Goal: Task Accomplishment & Management: Use online tool/utility

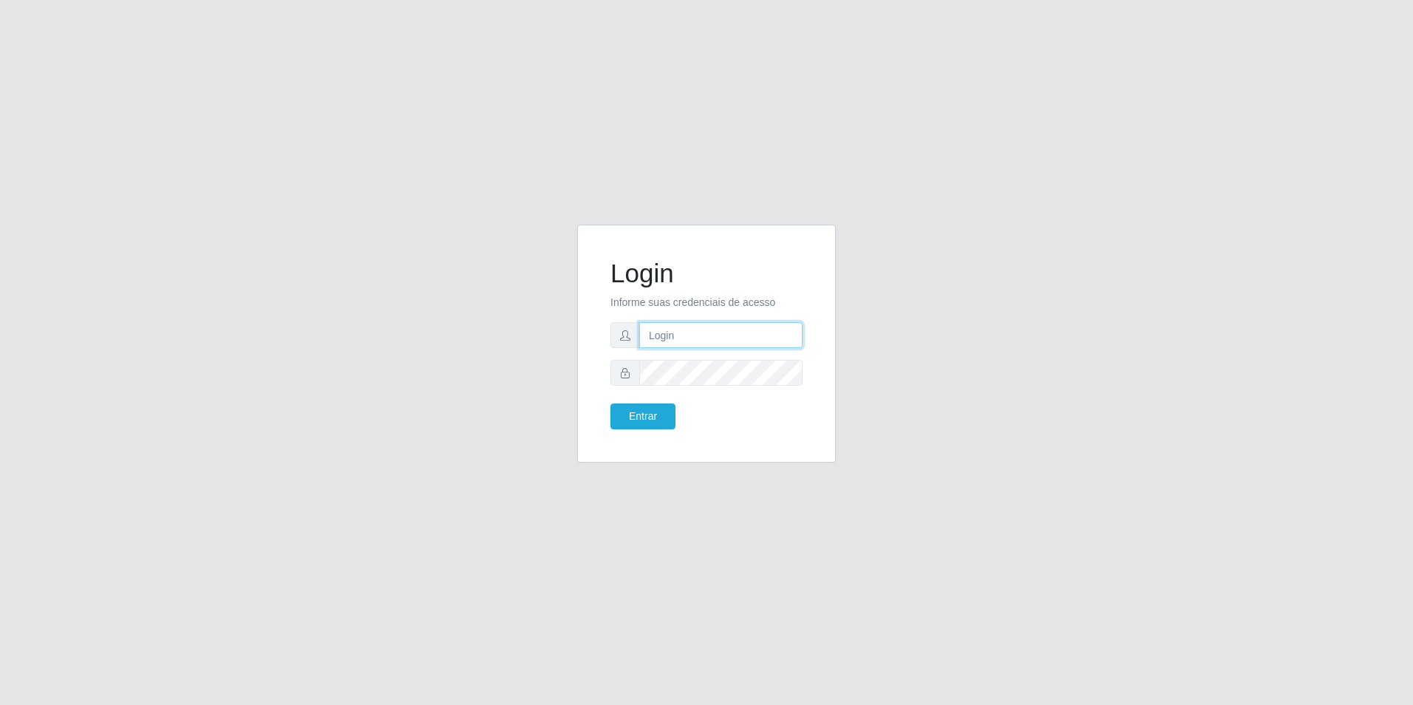
click at [699, 336] on input "text" at bounding box center [720, 335] width 163 height 26
type input "[EMAIL_ADDRESS][DOMAIN_NAME]"
click at [611, 404] on button "Entrar" at bounding box center [643, 417] width 65 height 26
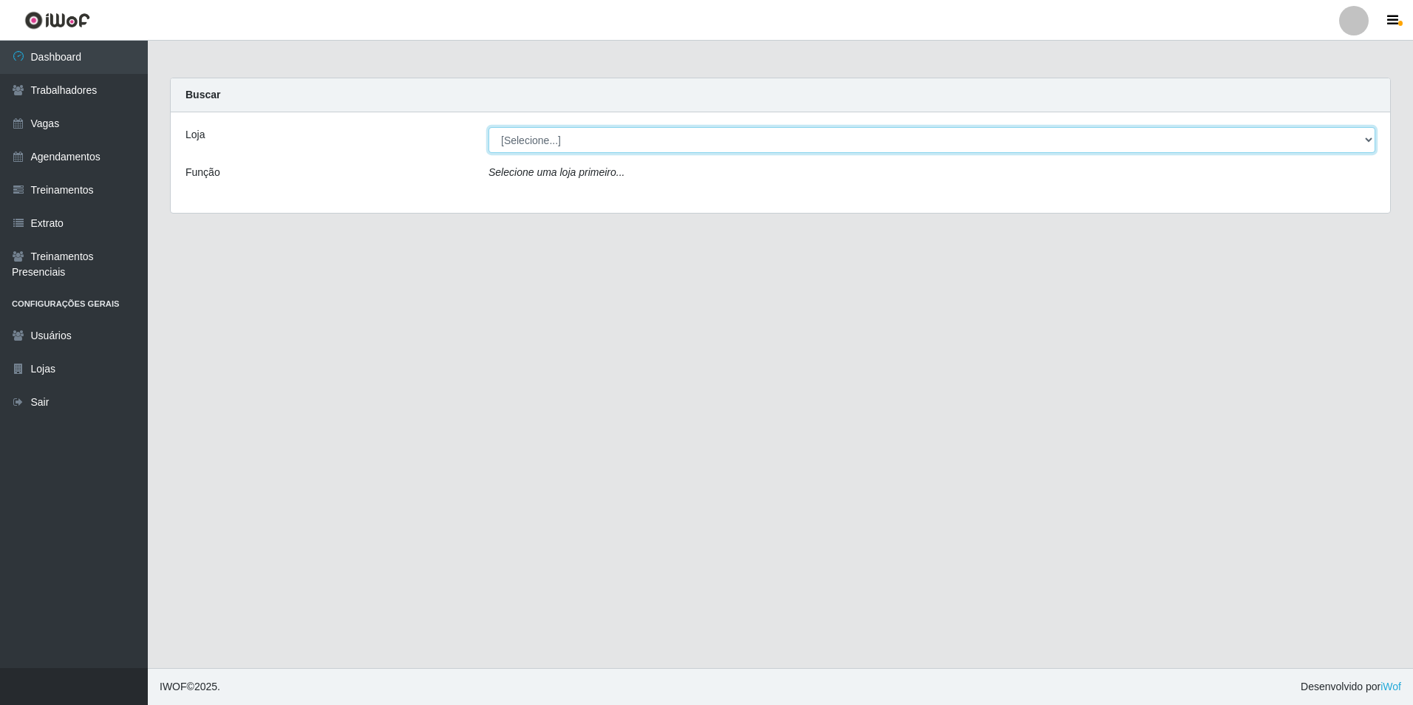
click at [1354, 139] on select "[Selecione...] [GEOGRAPHIC_DATA] - [GEOGRAPHIC_DATA] [GEOGRAPHIC_DATA] - [GEOGR…" at bounding box center [932, 140] width 887 height 26
select select "506"
click at [489, 127] on select "[Selecione...] [GEOGRAPHIC_DATA] - [GEOGRAPHIC_DATA] [GEOGRAPHIC_DATA] - [GEOGR…" at bounding box center [932, 140] width 887 height 26
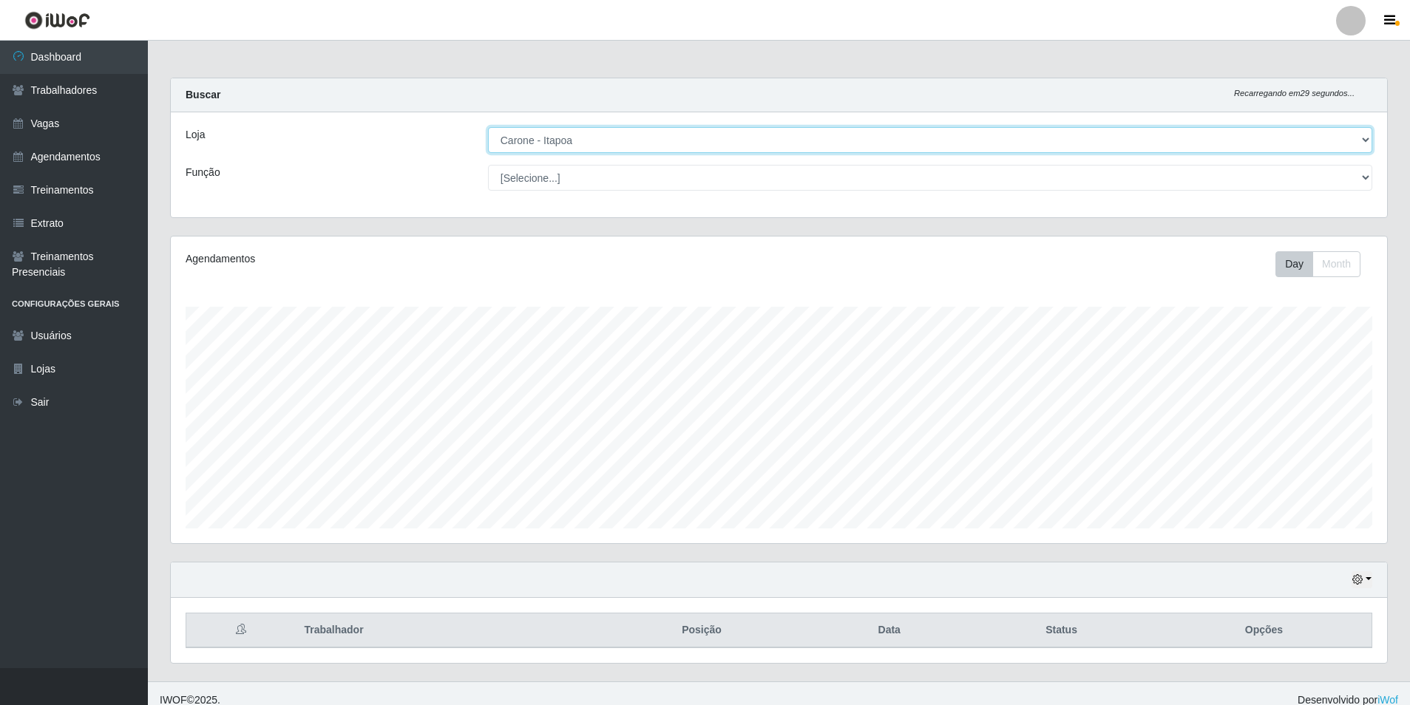
scroll to position [307, 1216]
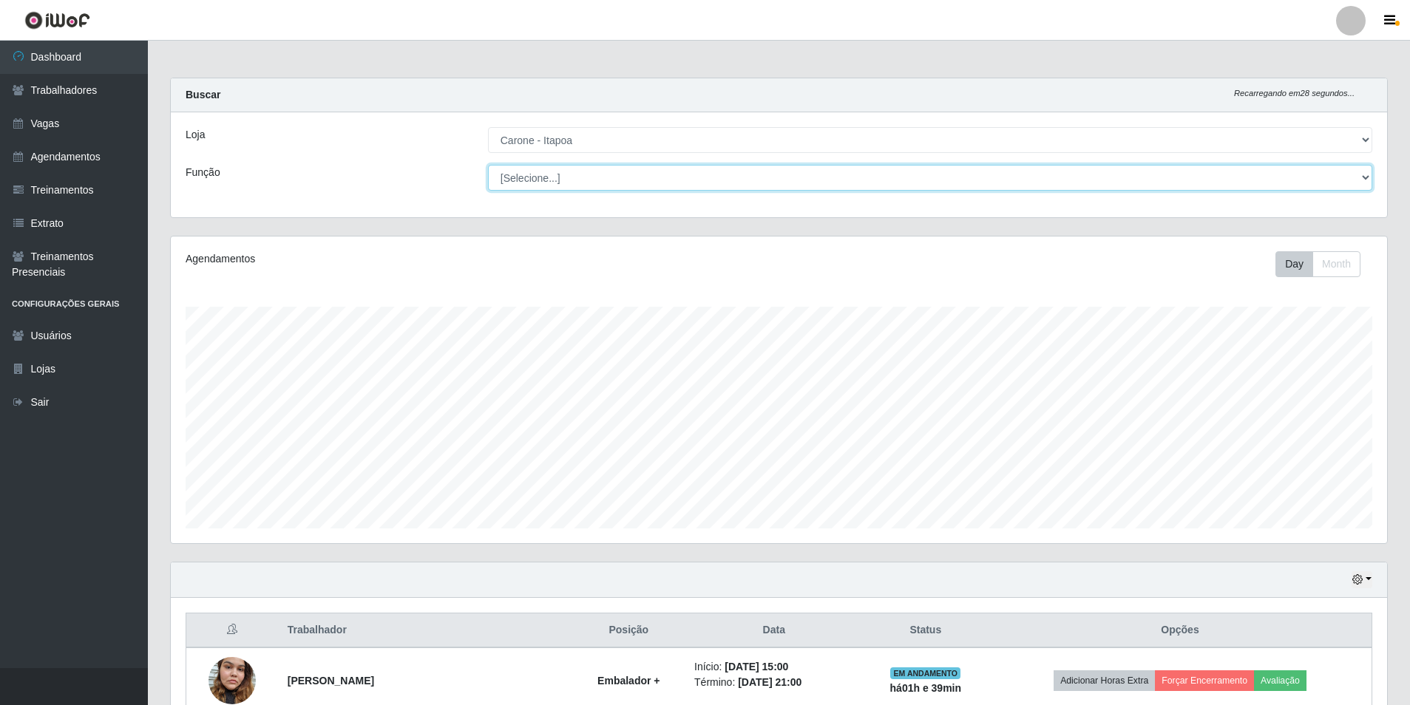
click at [543, 176] on select "[Selecione...] Embalador Embalador + Embalador ++ Repositor Repositor + Reposit…" at bounding box center [930, 178] width 884 height 26
click at [488, 165] on select "[Selecione...] Embalador Embalador + Embalador ++ Repositor Repositor + Reposit…" at bounding box center [930, 178] width 884 height 26
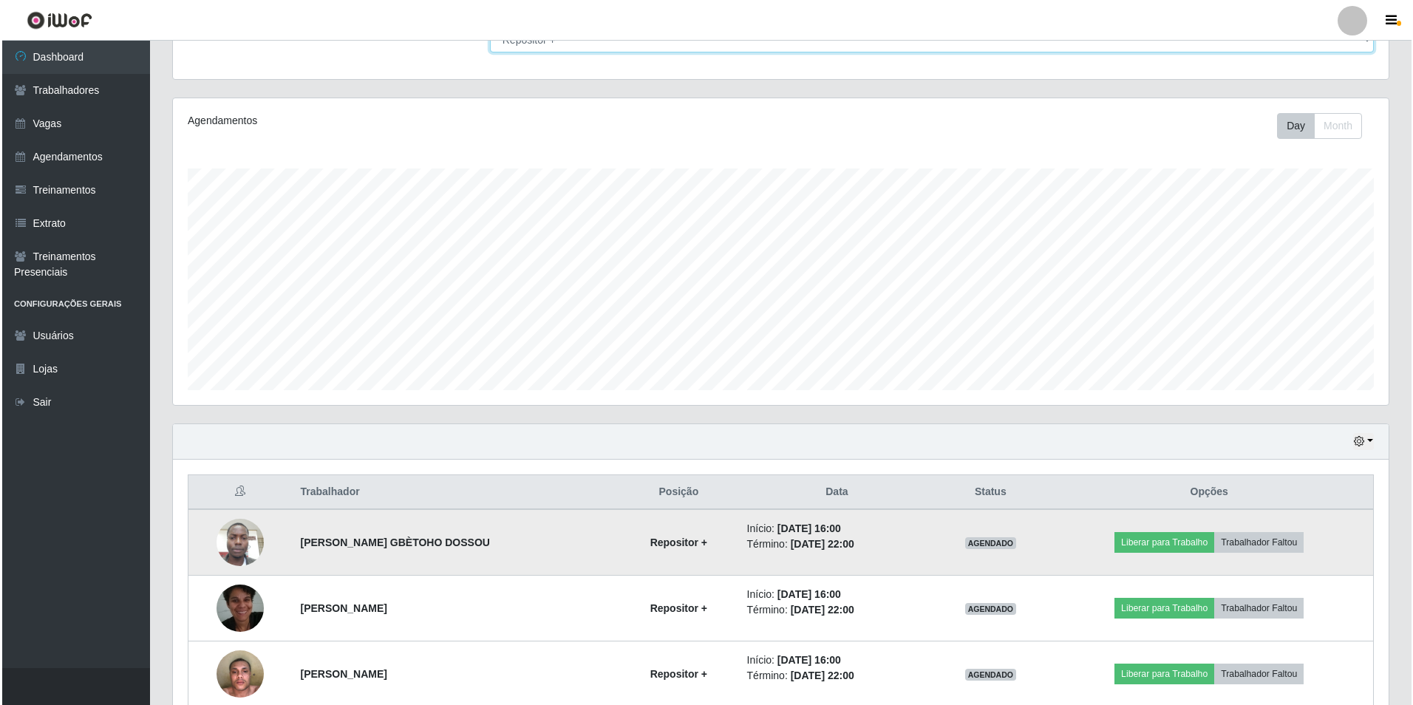
scroll to position [211, 0]
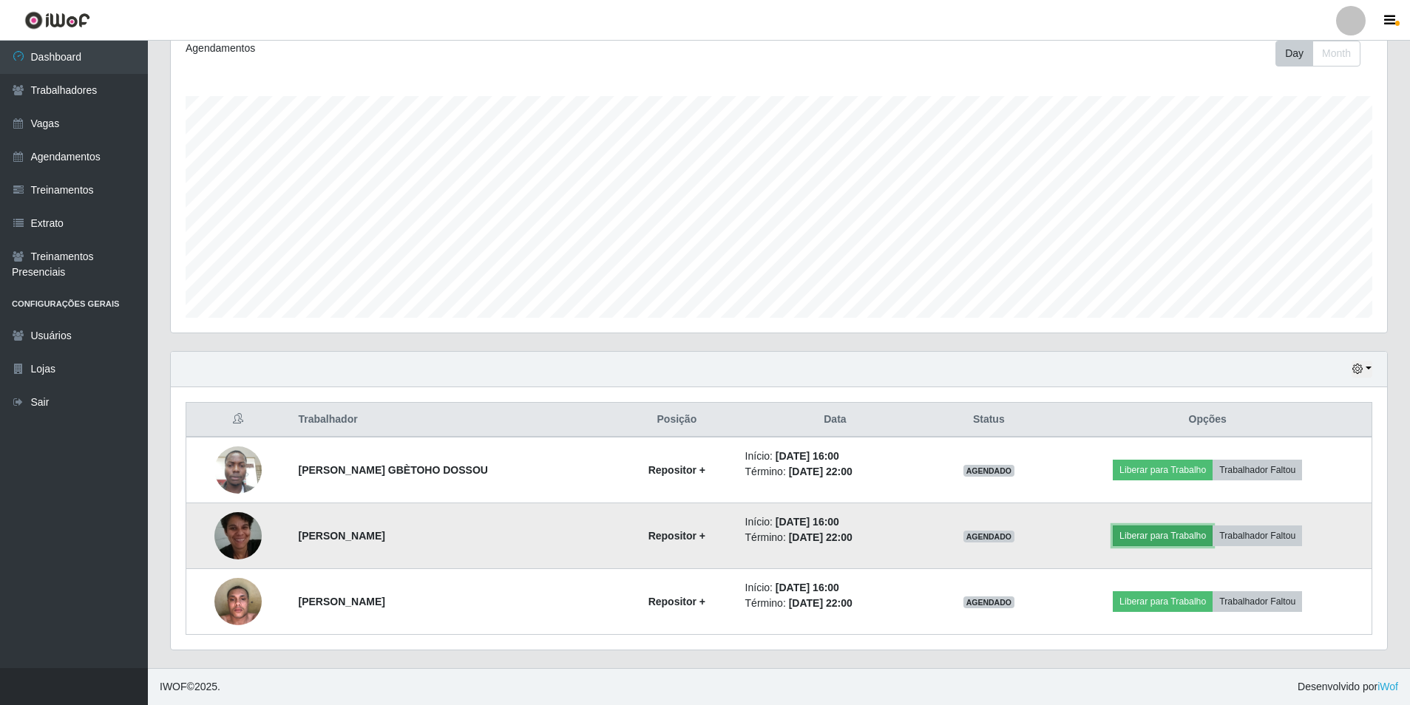
click at [1142, 537] on button "Liberar para Trabalho" at bounding box center [1163, 536] width 100 height 21
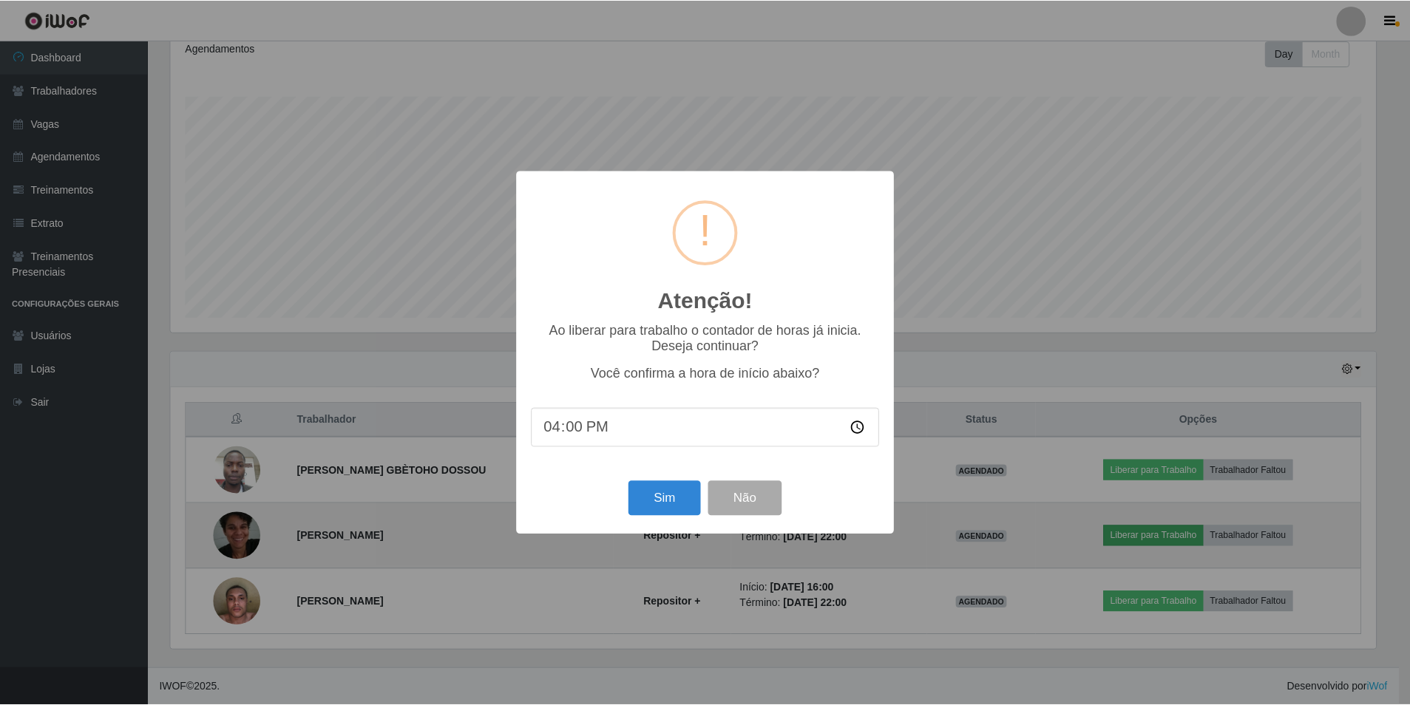
scroll to position [307, 1209]
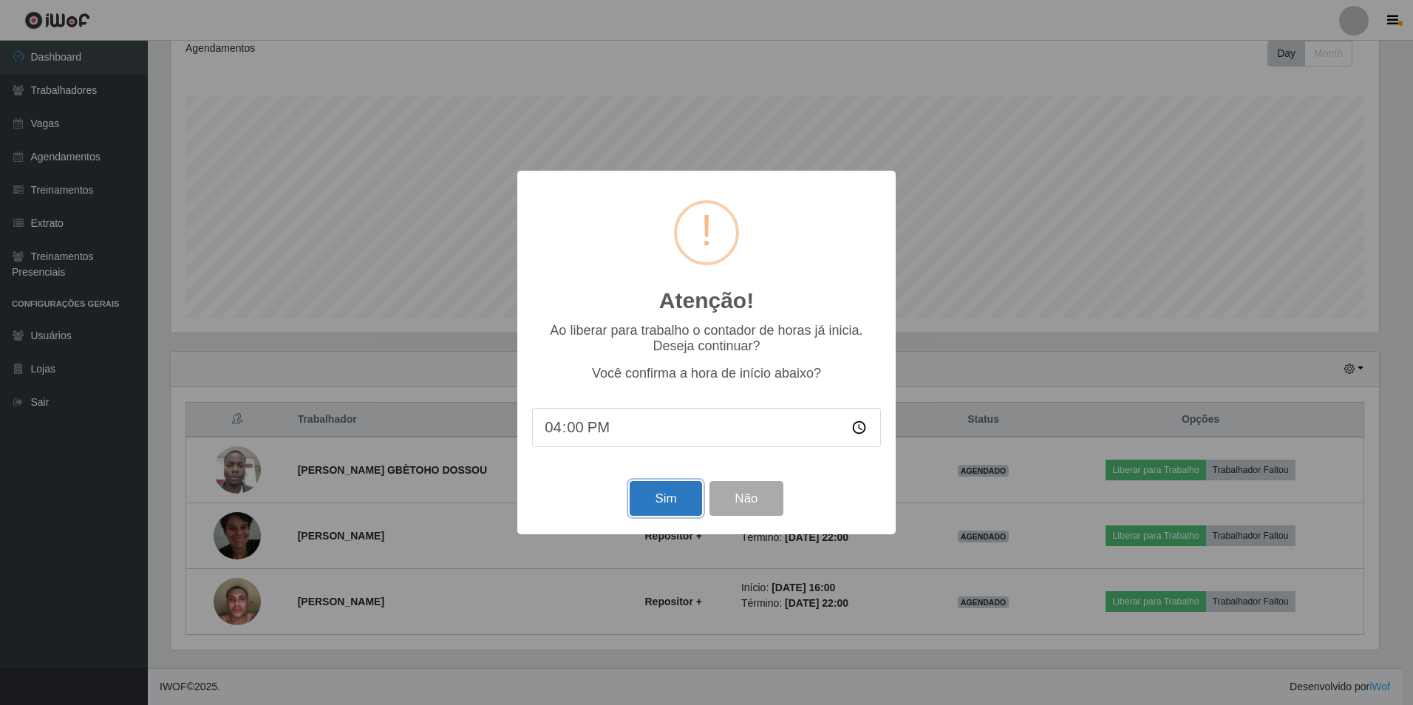
click at [670, 509] on button "Sim" at bounding box center [666, 498] width 72 height 35
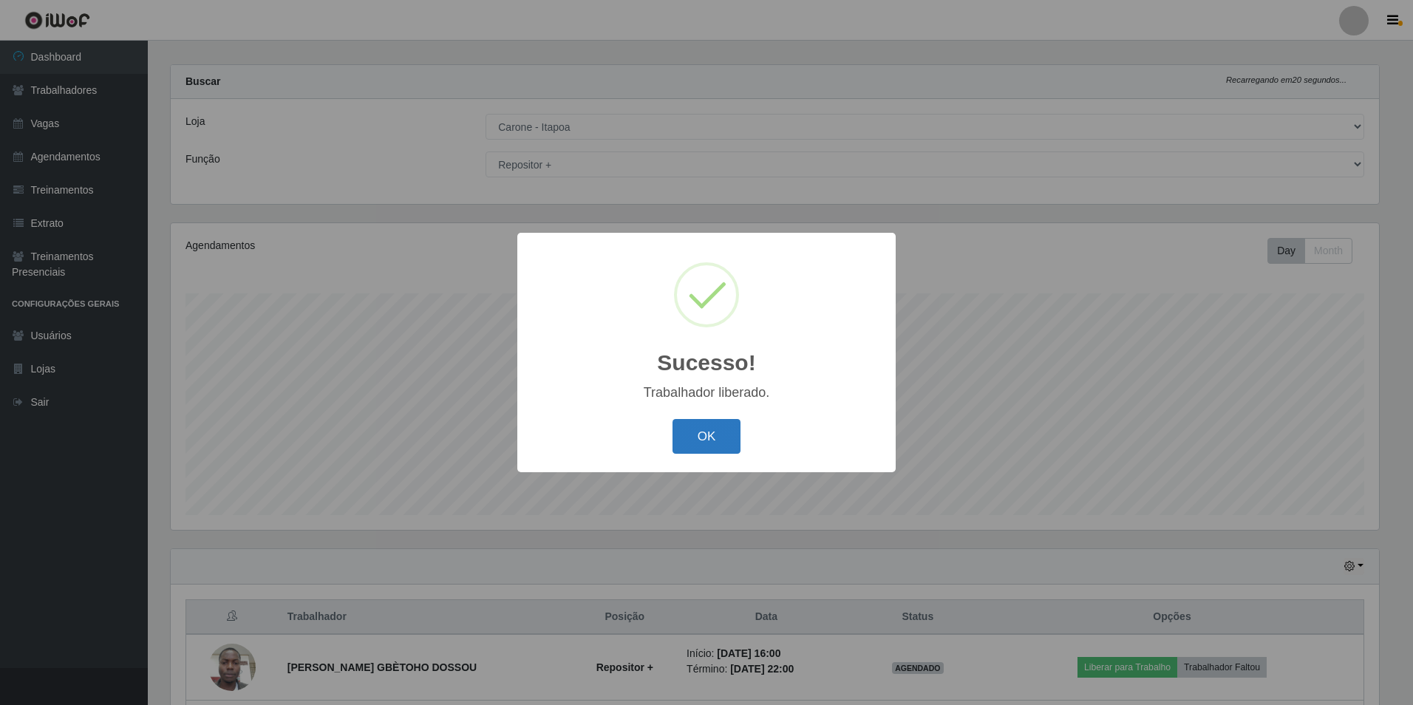
click at [705, 438] on button "OK" at bounding box center [707, 436] width 69 height 35
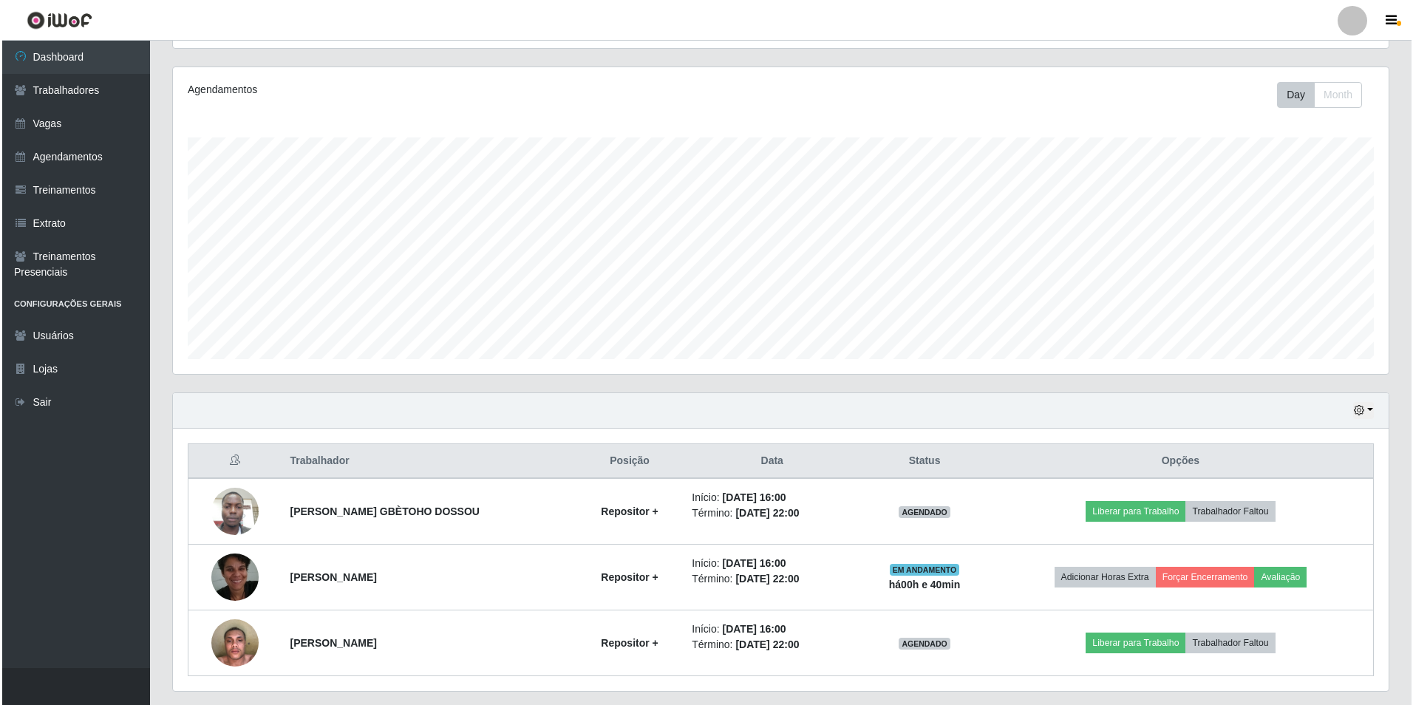
scroll to position [211, 0]
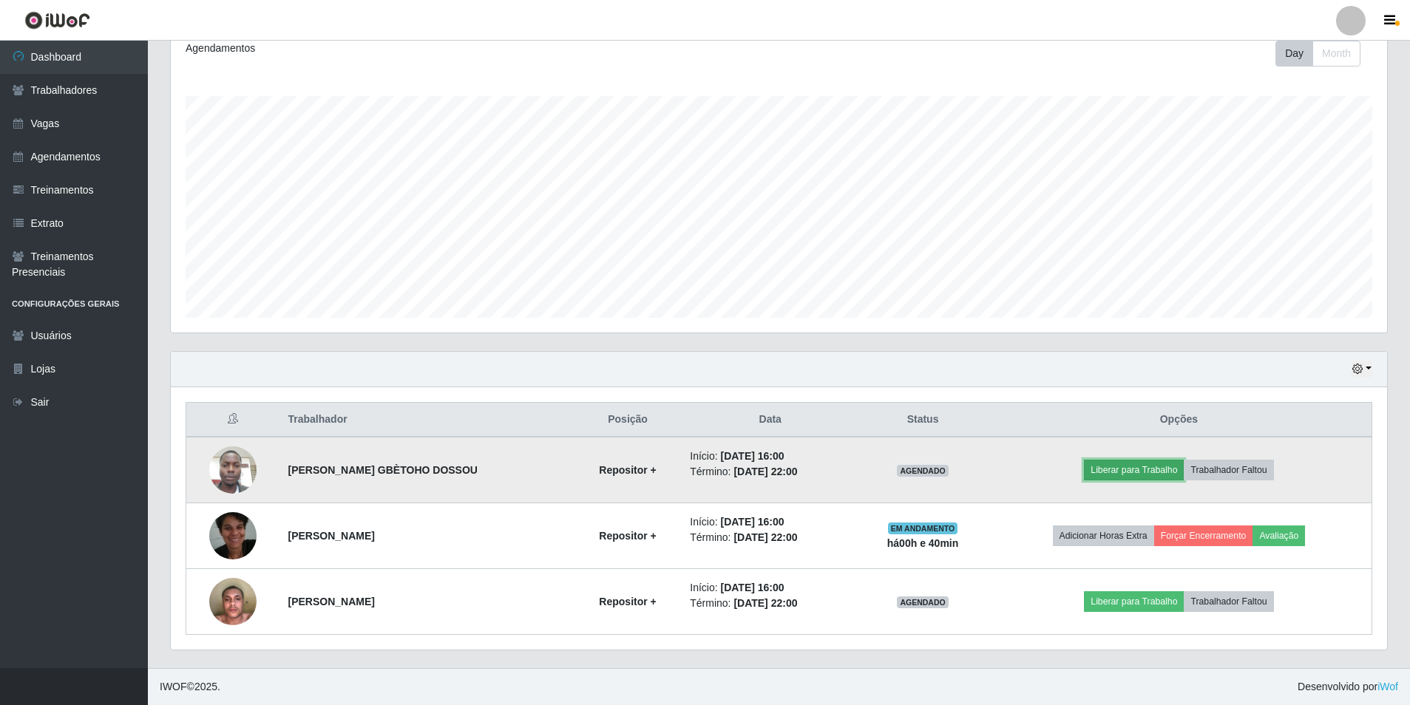
click at [1135, 470] on button "Liberar para Trabalho" at bounding box center [1134, 470] width 100 height 21
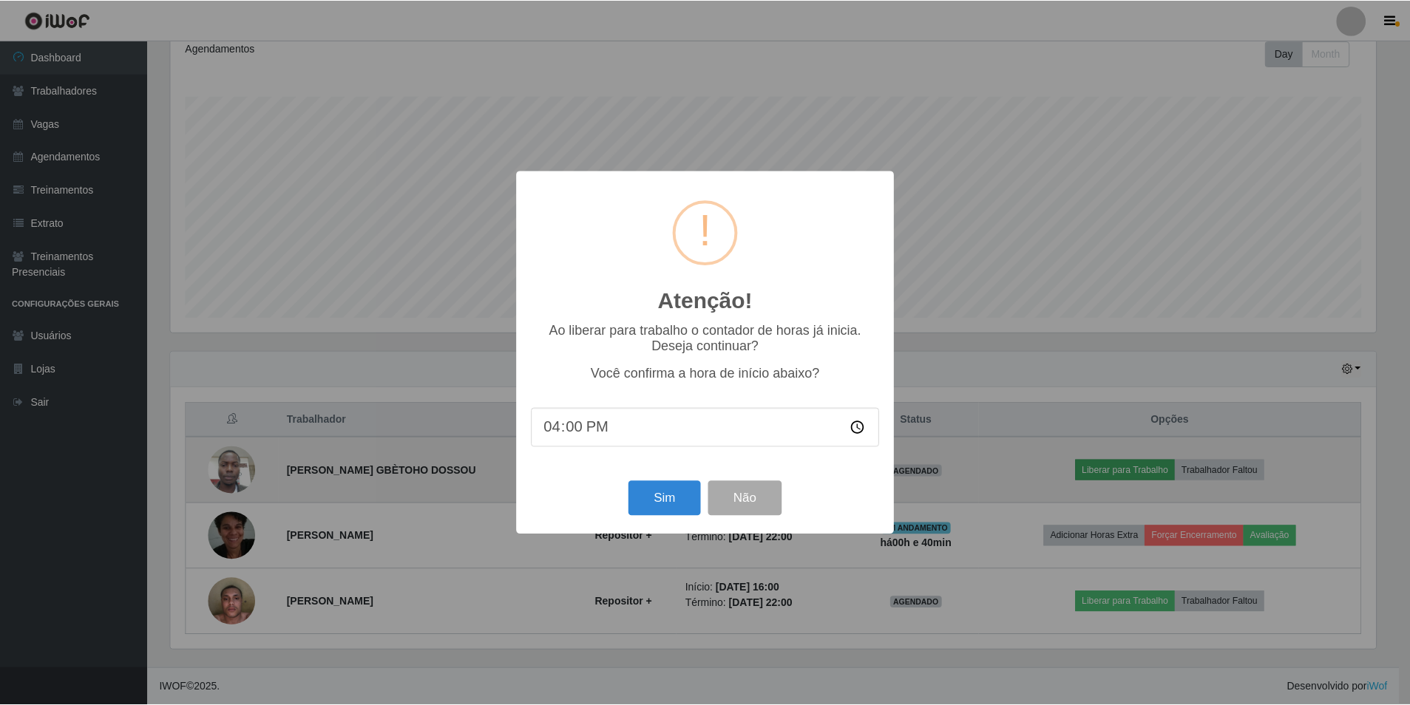
scroll to position [307, 1209]
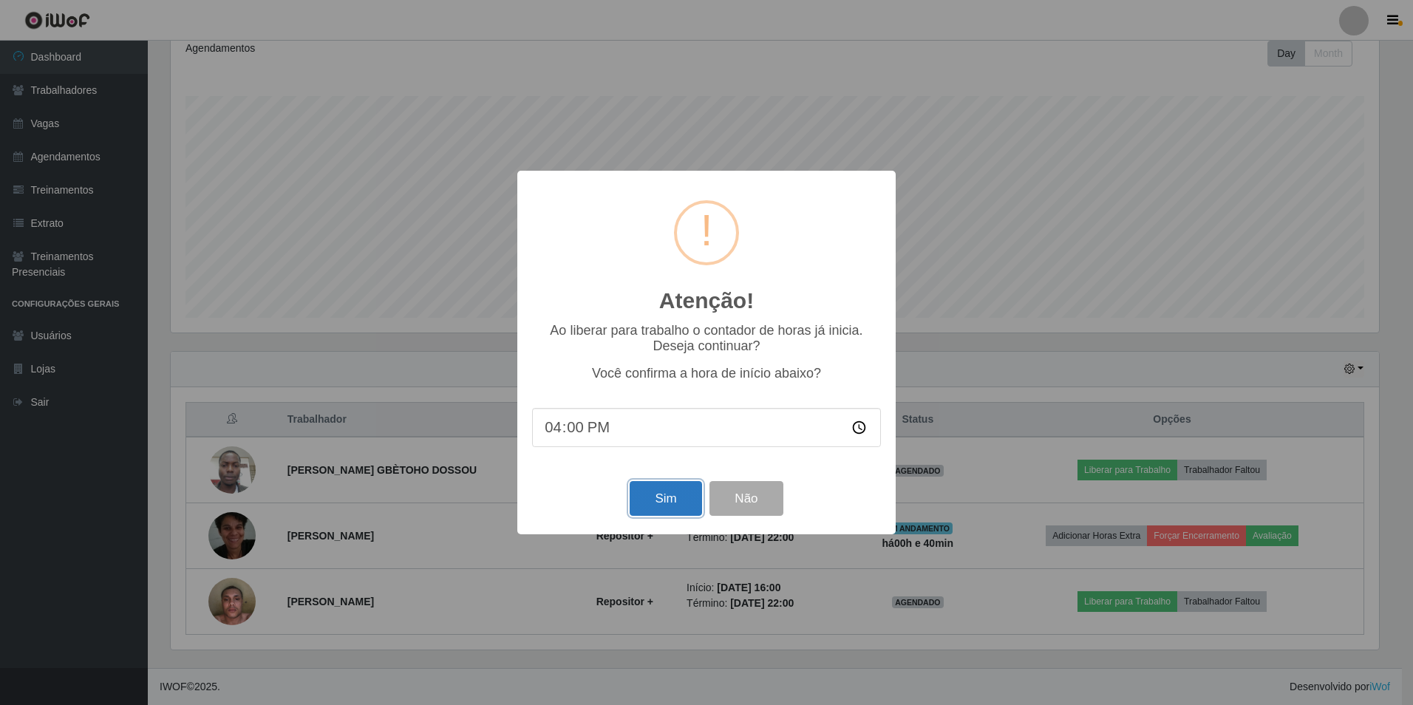
click at [651, 503] on button "Sim" at bounding box center [666, 498] width 72 height 35
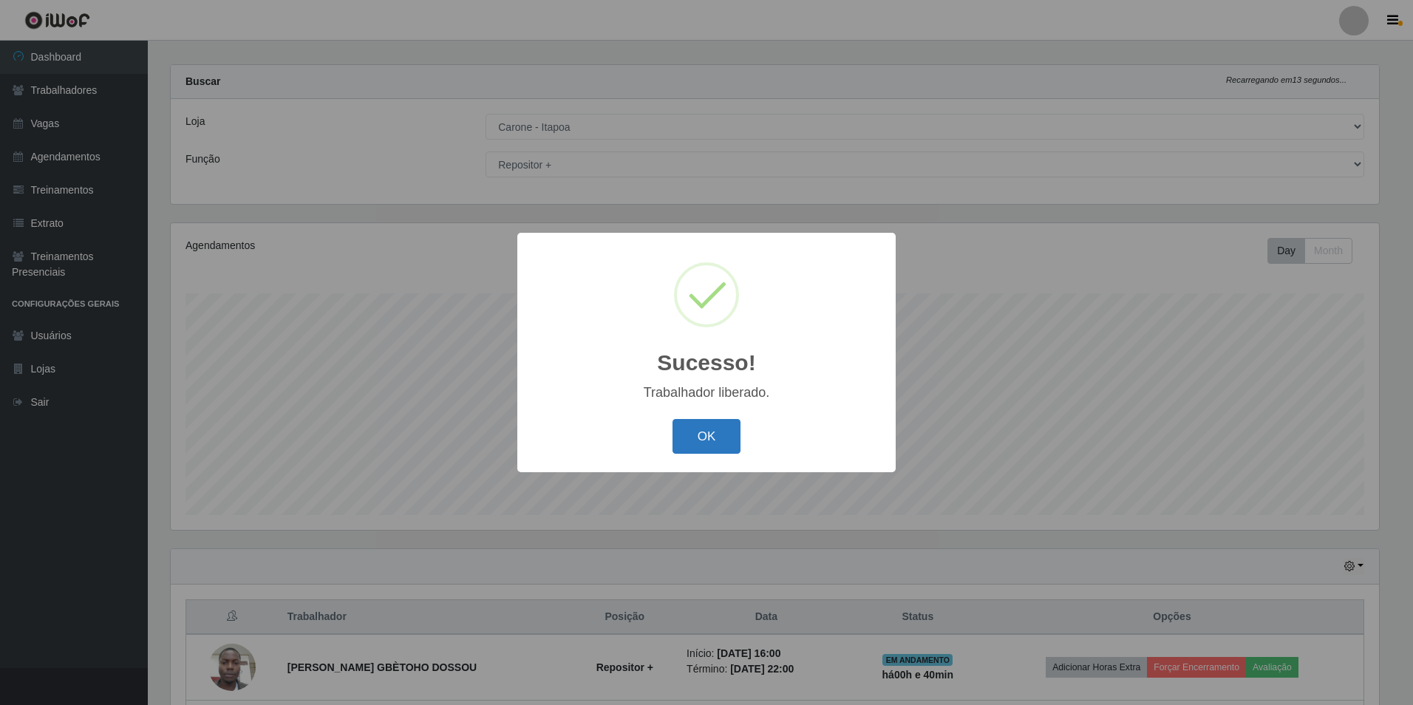
click at [694, 441] on button "OK" at bounding box center [707, 436] width 69 height 35
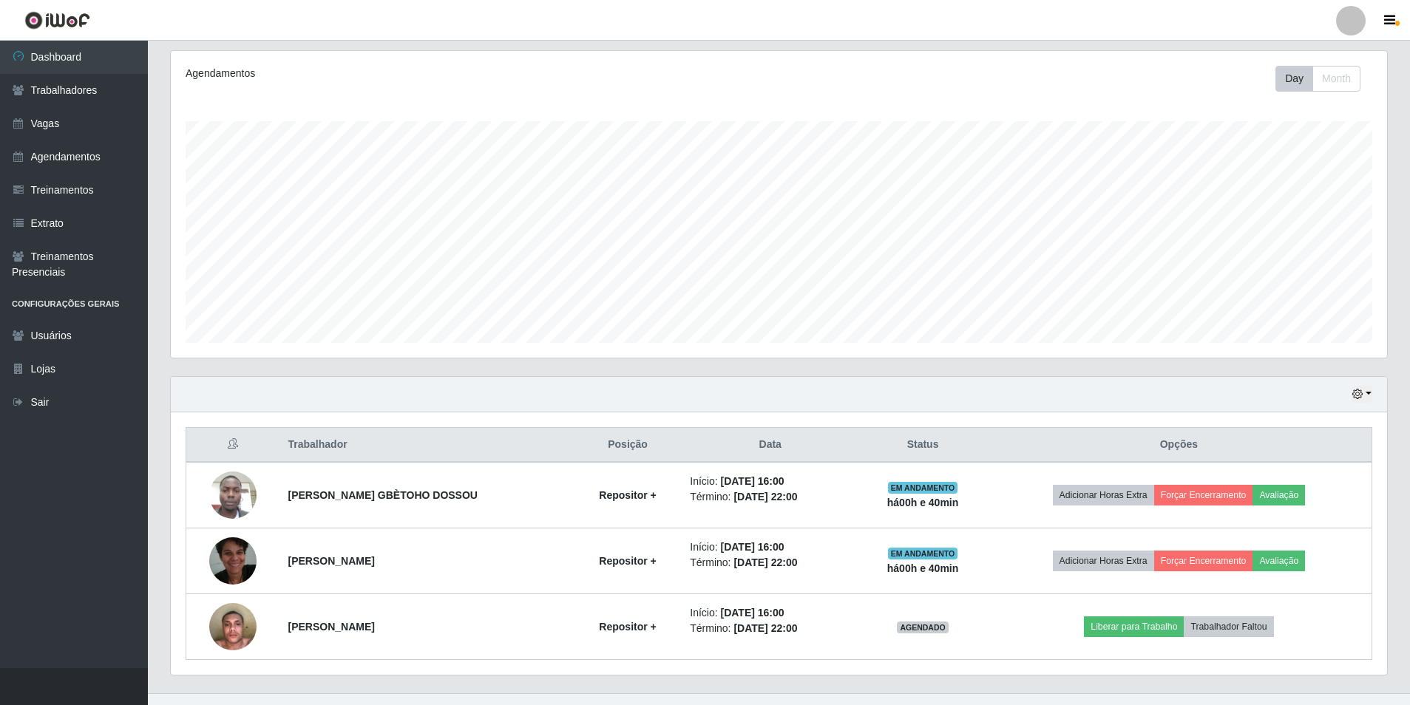
scroll to position [211, 0]
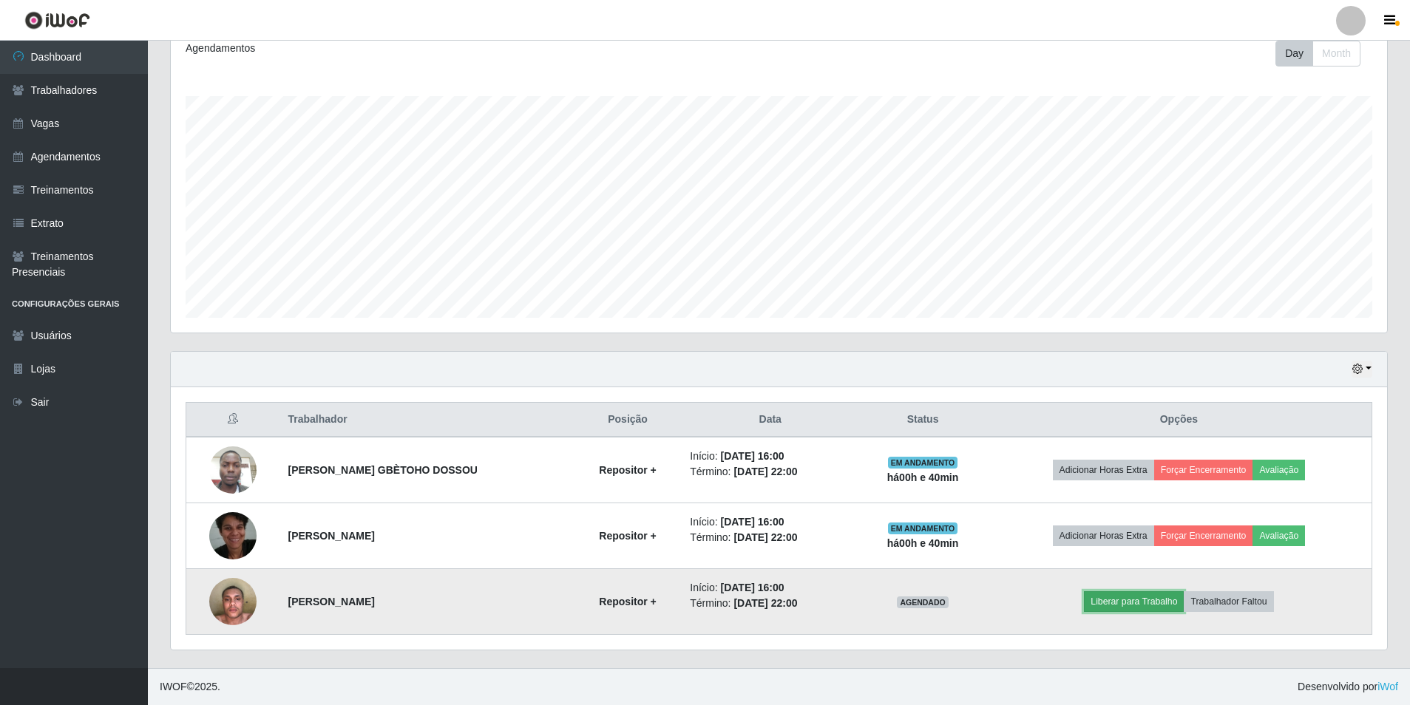
click at [1144, 605] on button "Liberar para Trabalho" at bounding box center [1134, 601] width 100 height 21
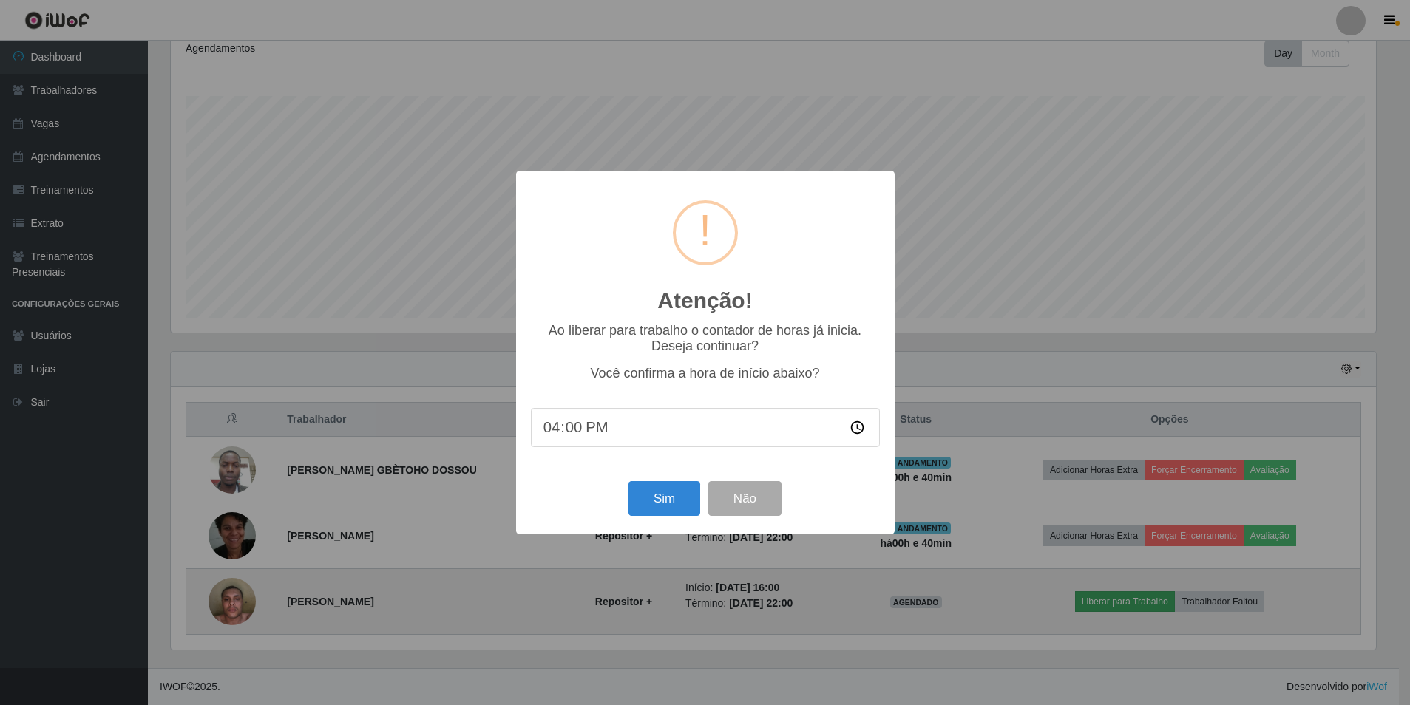
scroll to position [307, 1209]
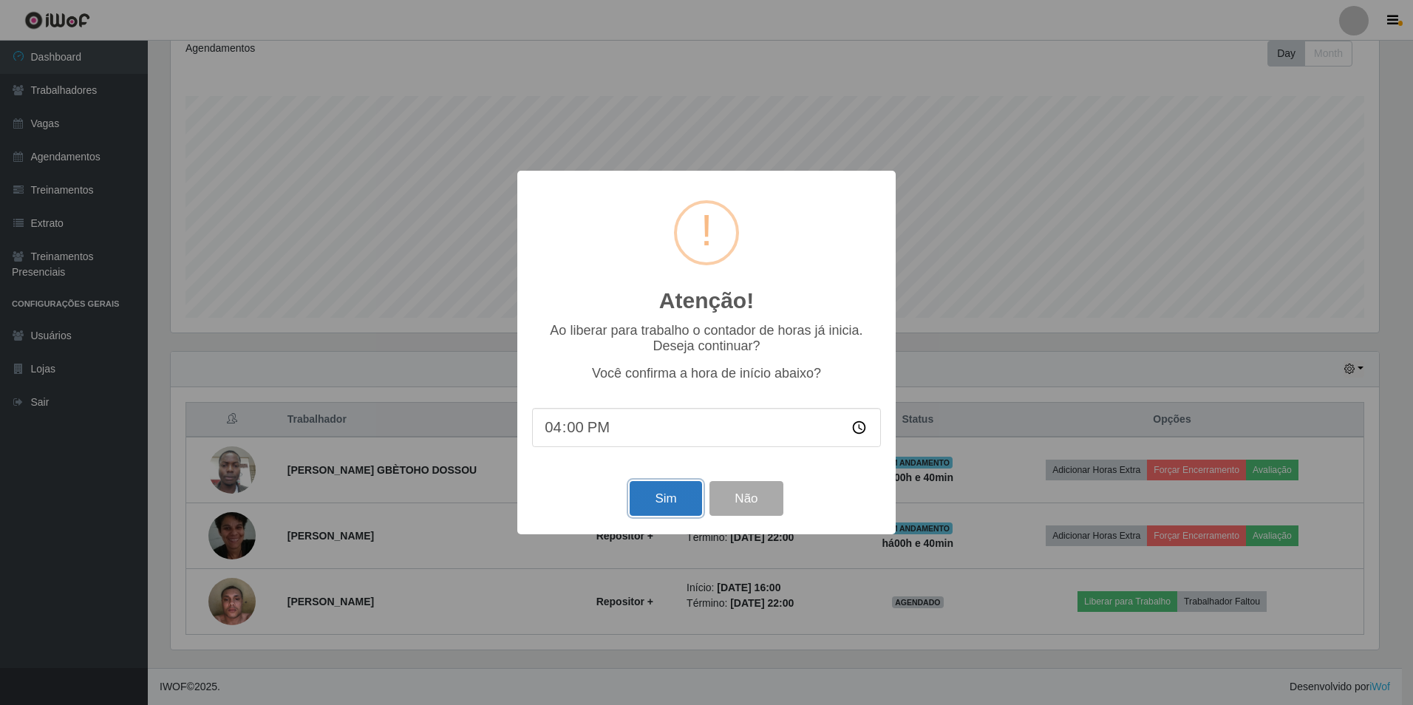
click at [670, 509] on button "Sim" at bounding box center [666, 498] width 72 height 35
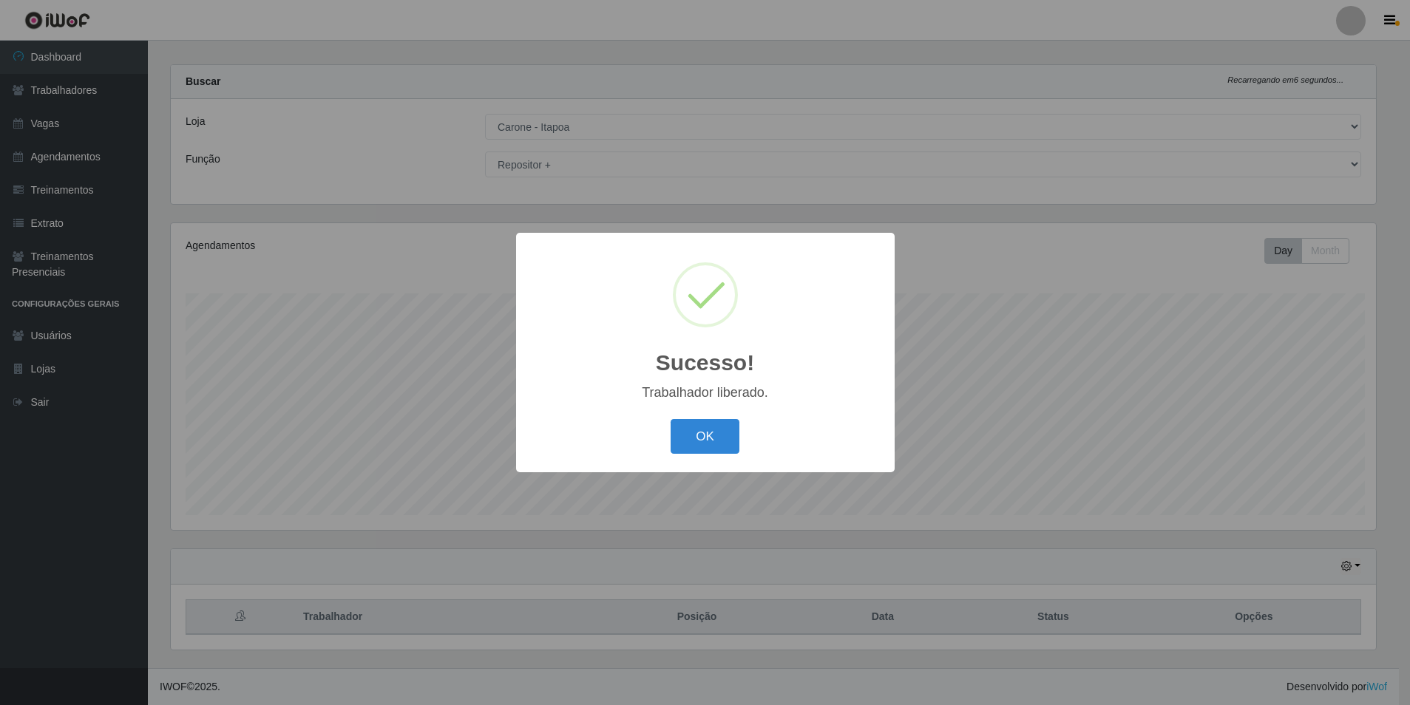
scroll to position [0, 0]
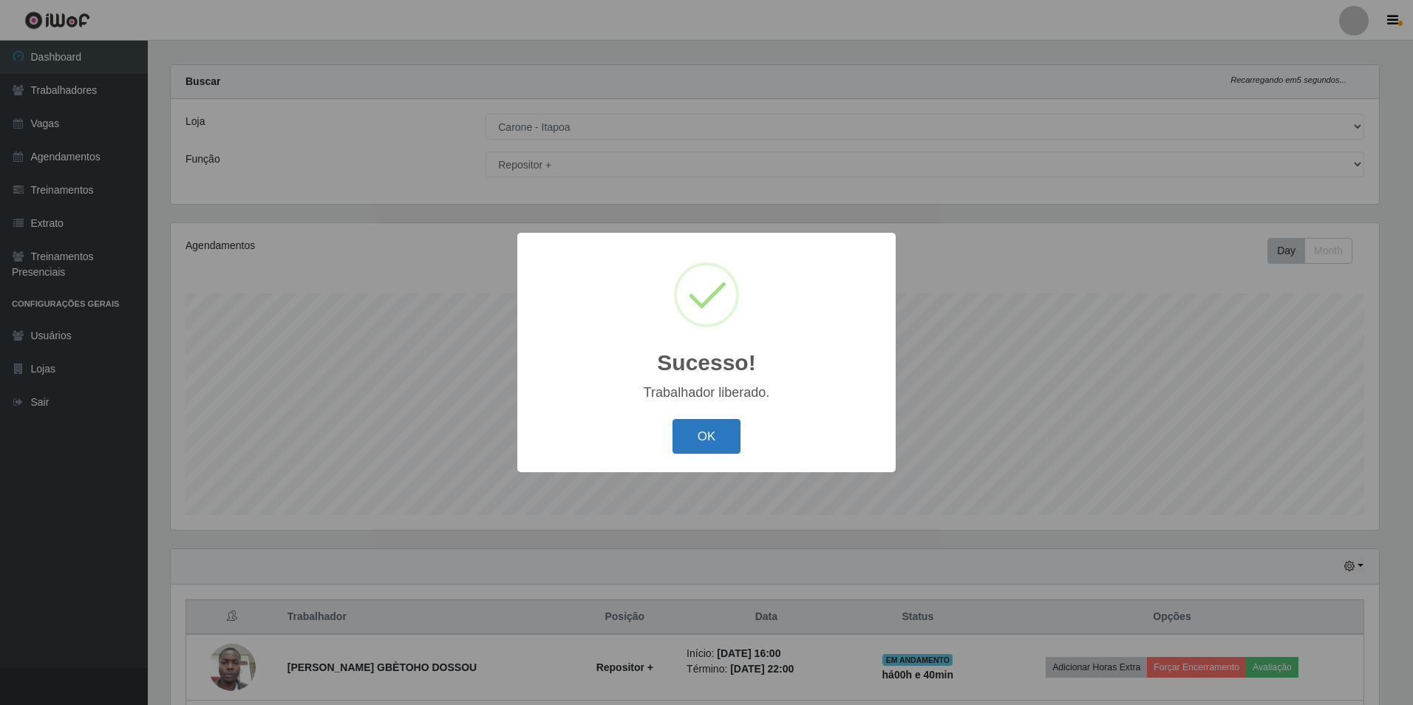
click at [715, 437] on button "OK" at bounding box center [707, 436] width 69 height 35
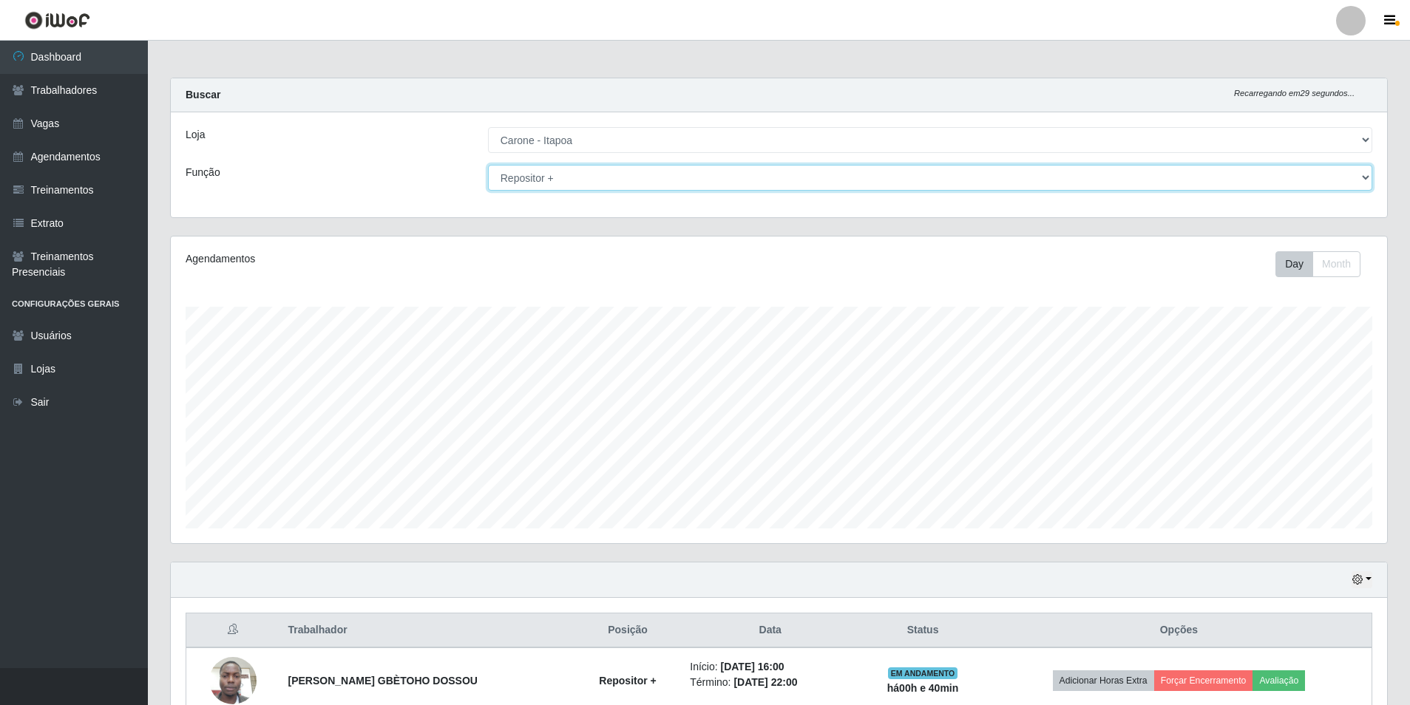
click at [536, 185] on select "[Selecione...] Embalador Embalador + Embalador ++ Repositor Repositor + Reposit…" at bounding box center [930, 178] width 884 height 26
click at [488, 165] on select "[Selecione...] Embalador Embalador + Embalador ++ Repositor Repositor + Reposit…" at bounding box center [930, 178] width 884 height 26
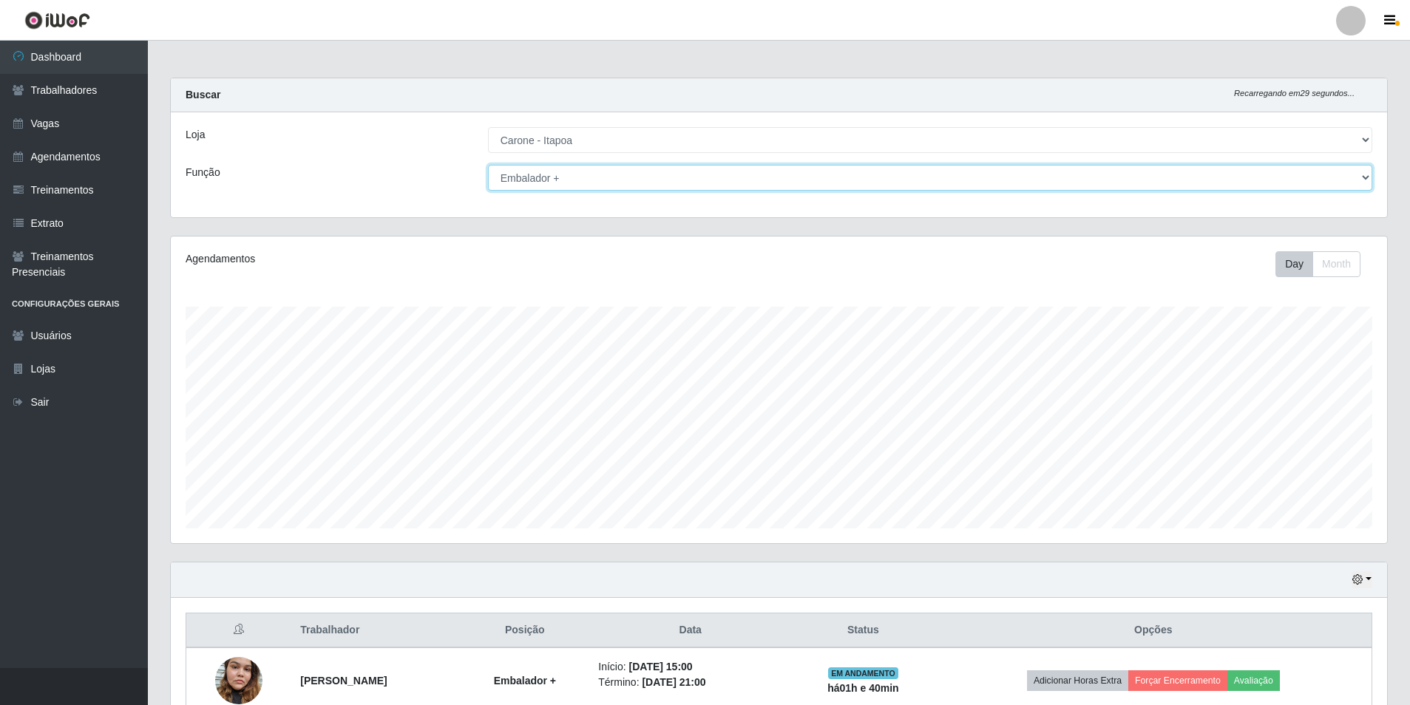
click at [561, 172] on select "[Selecione...] Embalador Embalador + Embalador ++ Repositor Repositor + Reposit…" at bounding box center [930, 178] width 884 height 26
select select "82"
click at [488, 165] on select "[Selecione...] Embalador Embalador + Embalador ++ Repositor Repositor + Reposit…" at bounding box center [930, 178] width 884 height 26
